Goal: Information Seeking & Learning: Learn about a topic

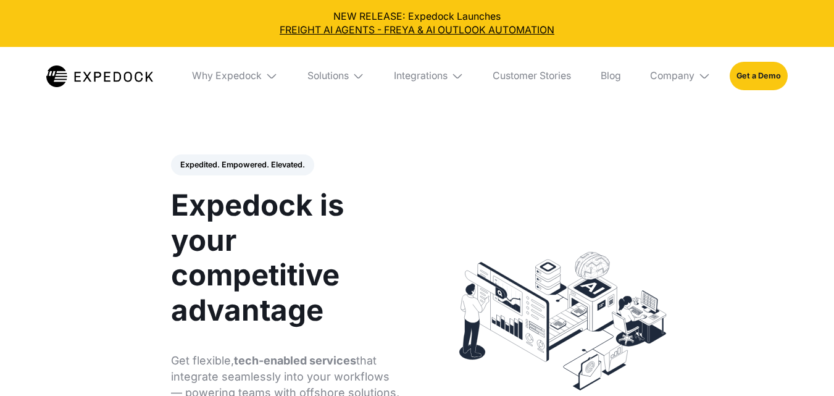
select select
click at [325, 82] on div "Solutions" at bounding box center [327, 76] width 41 height 12
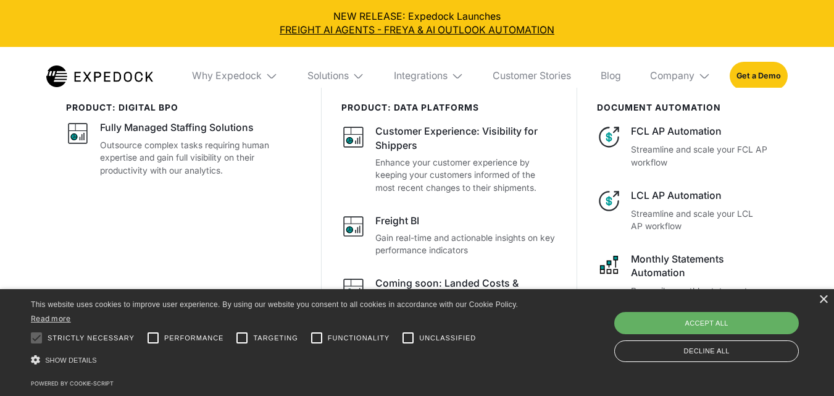
click at [741, 319] on div "Accept all" at bounding box center [706, 323] width 185 height 22
checkbox input "true"
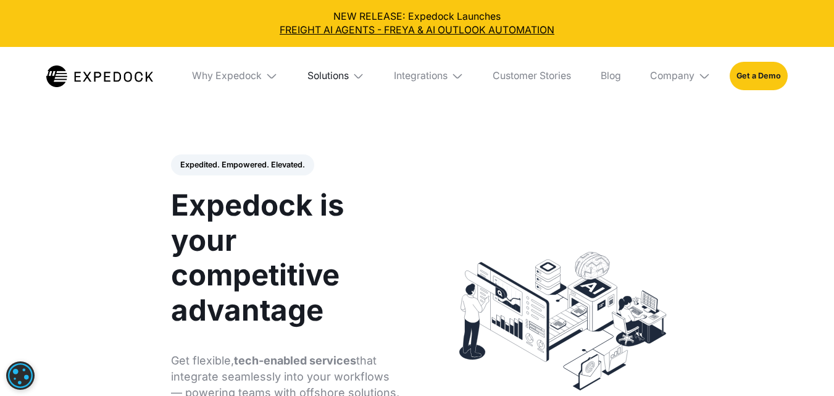
click at [330, 74] on div "Solutions" at bounding box center [327, 76] width 41 height 12
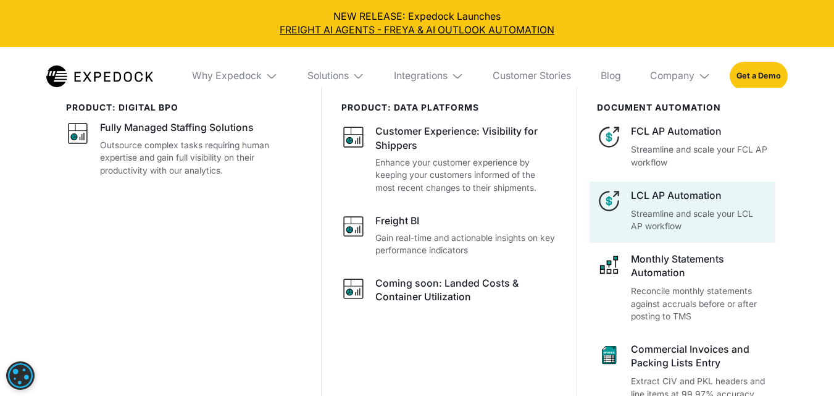
scroll to position [309, 0]
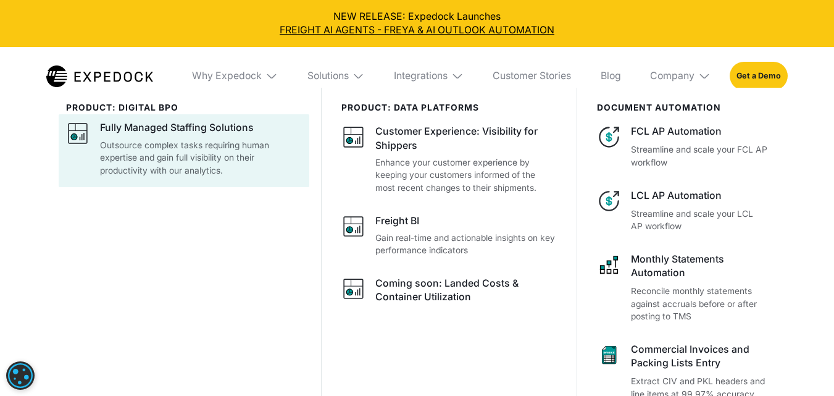
click at [218, 135] on div "Fully Managed Staffing Solutions" at bounding box center [177, 128] width 154 height 14
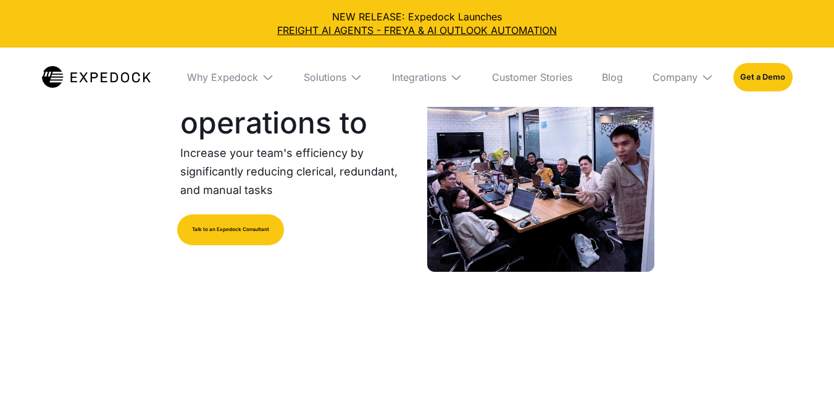
select select
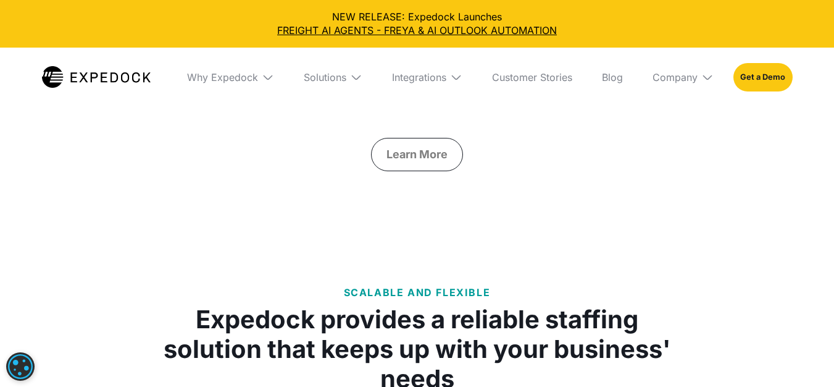
scroll to position [4754, 0]
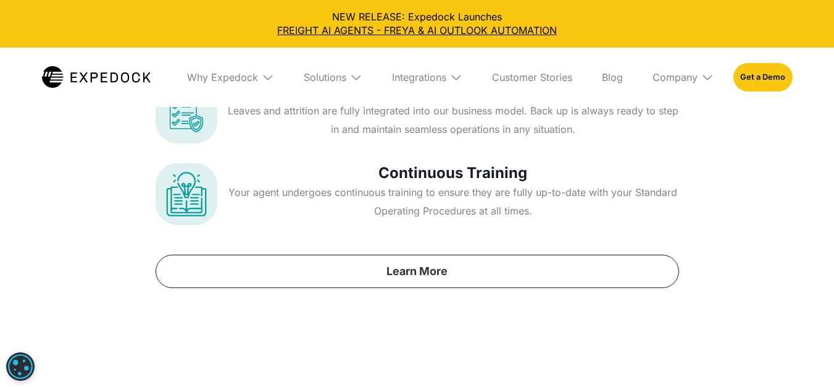
click at [429, 260] on link "Learn More" at bounding box center [418, 270] width 524 height 33
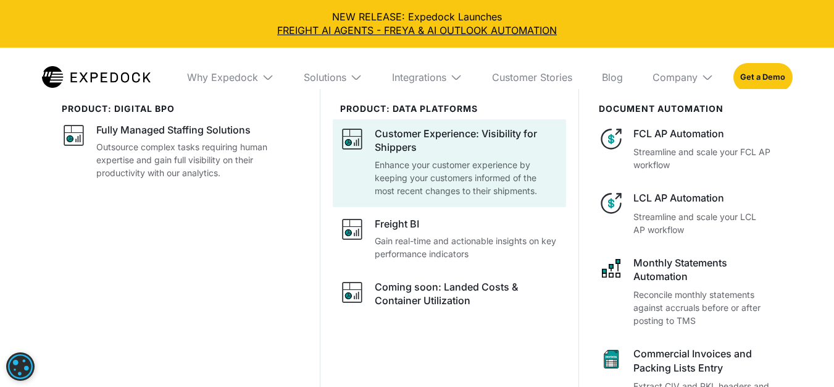
scroll to position [735, 10]
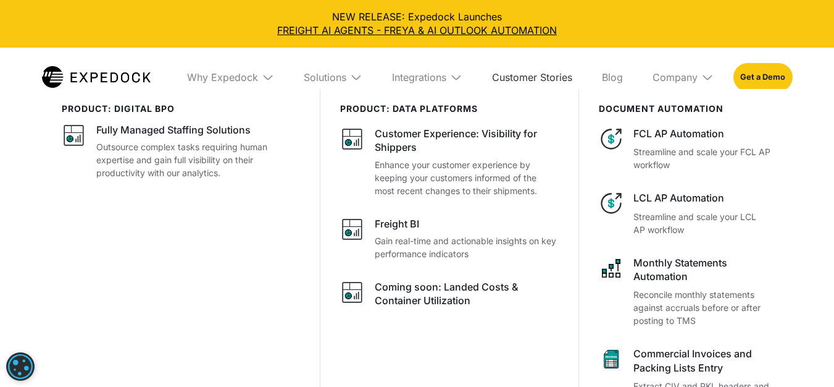
click at [552, 77] on link "Customer Stories" at bounding box center [532, 77] width 100 height 59
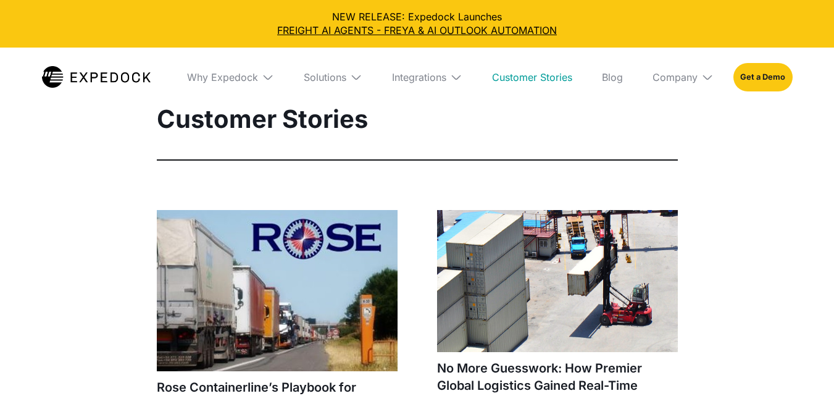
select select
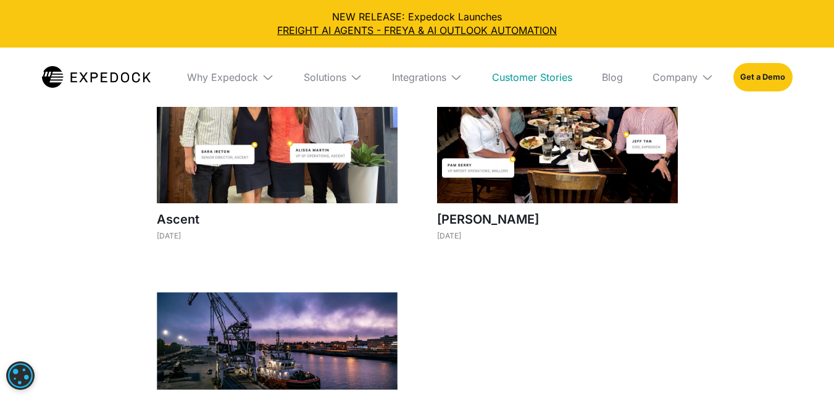
scroll to position [1297, 0]
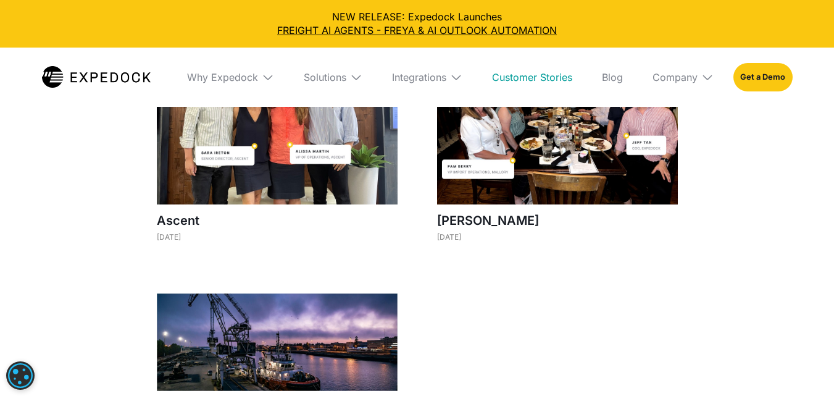
click at [450, 77] on div "Integrations" at bounding box center [427, 77] width 90 height 59
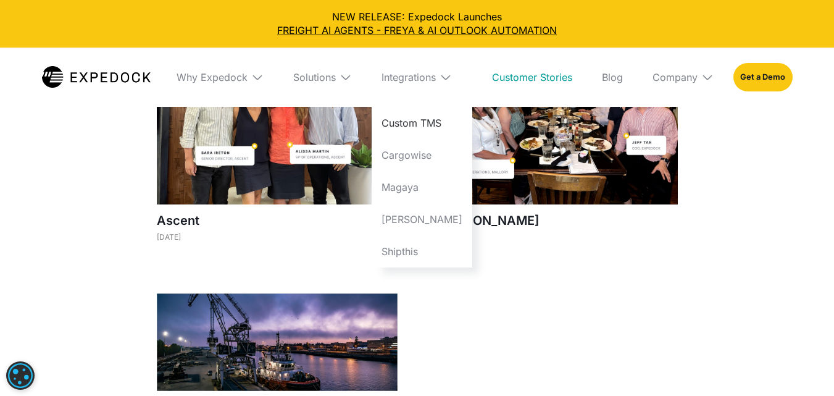
click at [432, 127] on link "Custom TMS" at bounding box center [422, 123] width 101 height 32
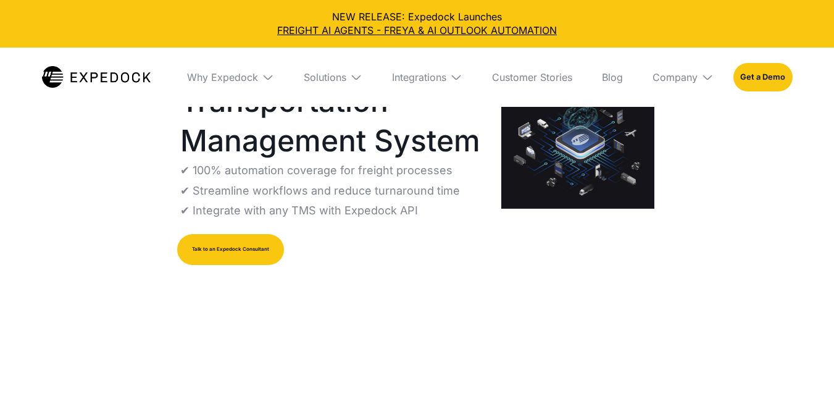
select select
click at [252, 78] on div "Why Expedock" at bounding box center [222, 77] width 71 height 12
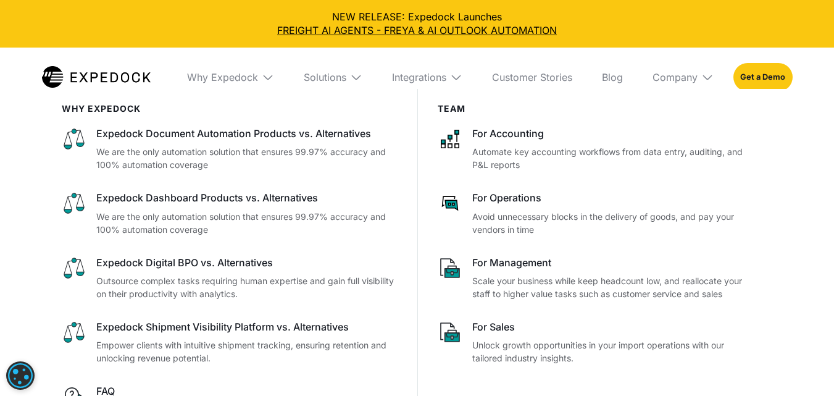
scroll to position [247, 0]
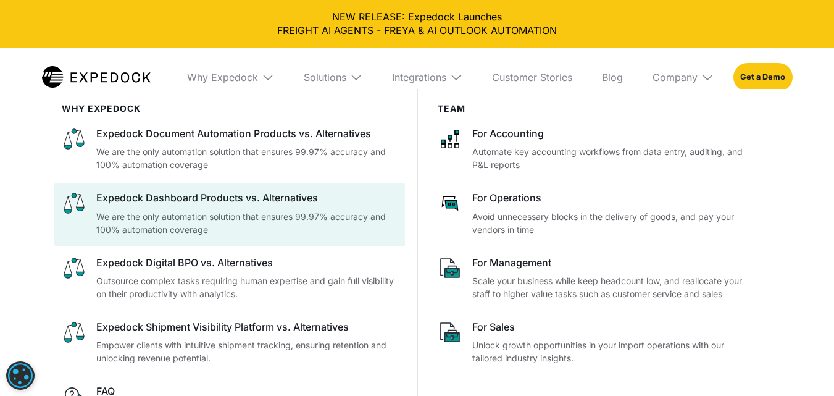
click at [342, 229] on p "We are the only automation solution that ensures 99.97% accuracy and 100% autom…" at bounding box center [246, 223] width 301 height 26
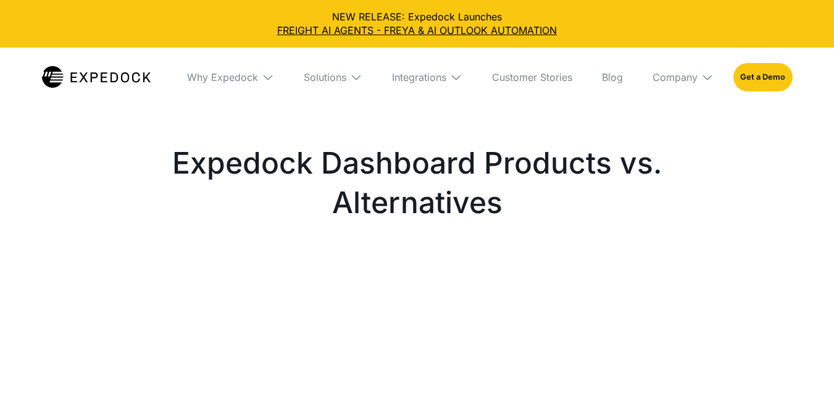
select select
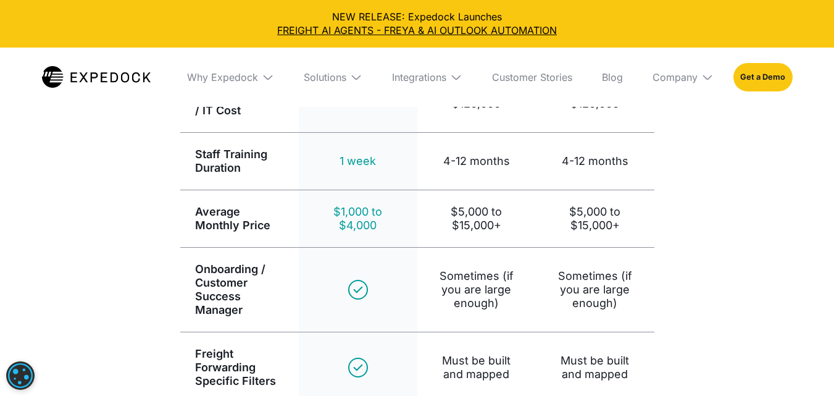
scroll to position [556, 0]
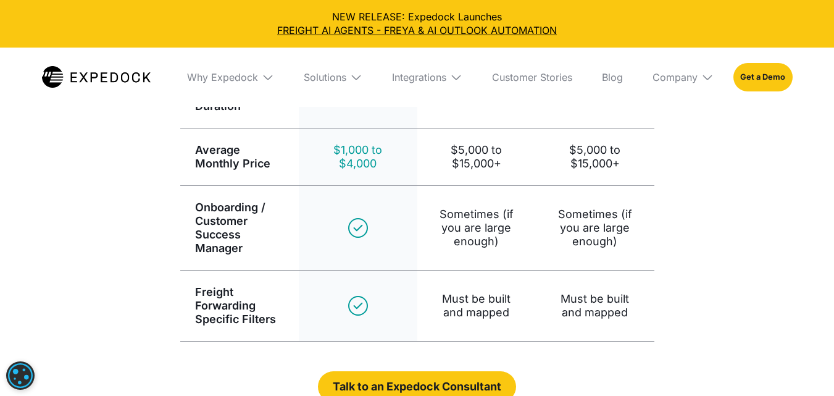
click at [337, 67] on div "Solutions" at bounding box center [333, 77] width 78 height 59
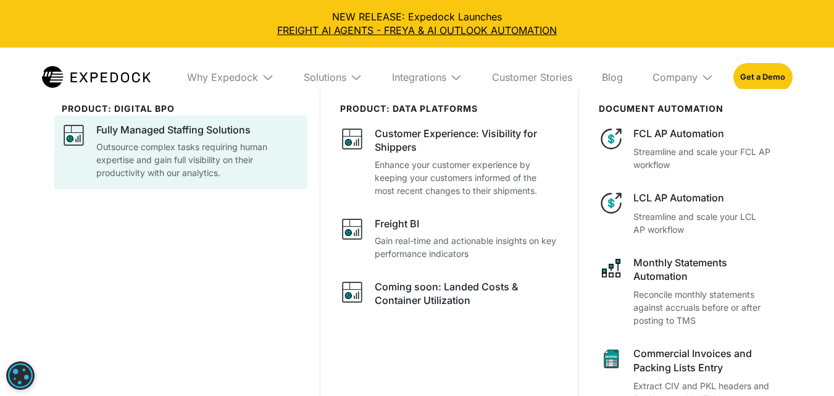
click at [236, 159] on p "Outsource complex tasks requiring human expertise and gain full visibility on t…" at bounding box center [198, 159] width 204 height 39
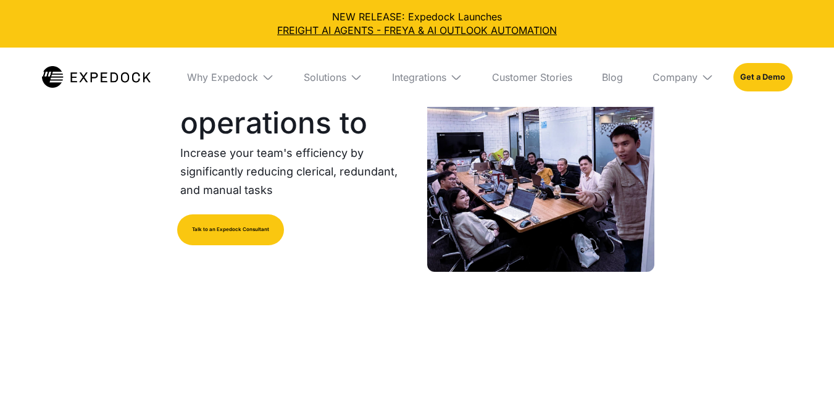
select select
click at [254, 162] on p "Increase your team's efficiency by significantly reducing clerical, redundant, …" at bounding box center [293, 172] width 227 height 56
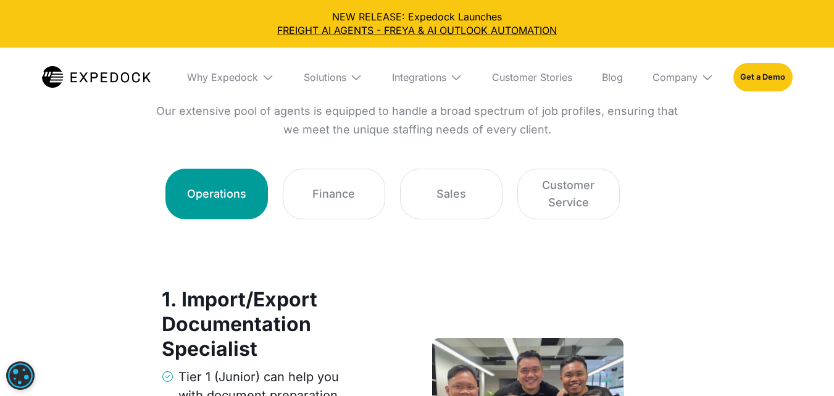
scroll to position [2002, 0]
